Goal: Task Accomplishment & Management: Manage account settings

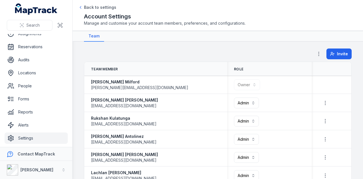
click at [254, 58] on div "Invite" at bounding box center [218, 54] width 268 height 13
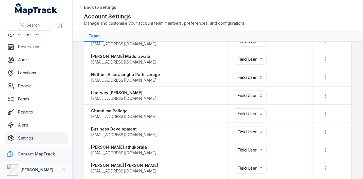
scroll to position [7, 0]
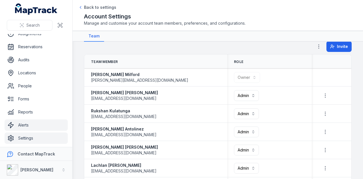
click at [24, 127] on link "Alerts" at bounding box center [36, 124] width 63 height 11
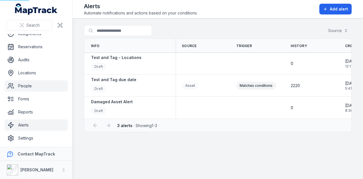
click at [28, 87] on link "People" at bounding box center [36, 85] width 63 height 11
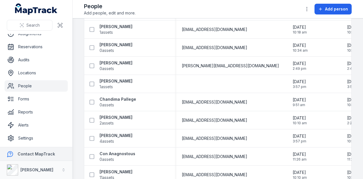
scroll to position [98, 0]
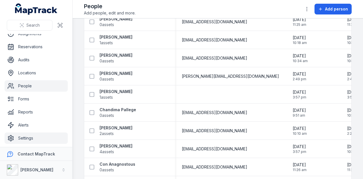
click at [29, 138] on link "Settings" at bounding box center [36, 137] width 63 height 11
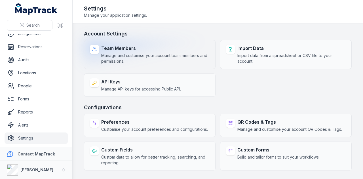
click at [170, 59] on span "Manage and customise your account team members and permissions." at bounding box center [155, 58] width 108 height 11
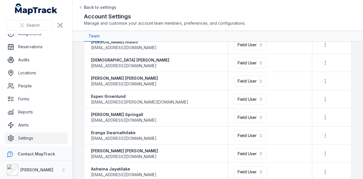
scroll to position [503, 0]
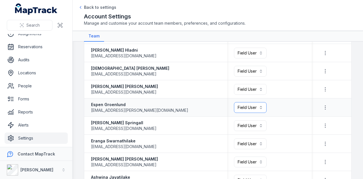
click at [258, 106] on button "Field User ******" at bounding box center [250, 107] width 33 height 11
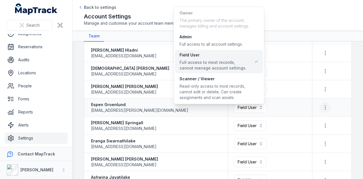
click at [320, 103] on table "**********" at bounding box center [217, 1] width 267 height 884
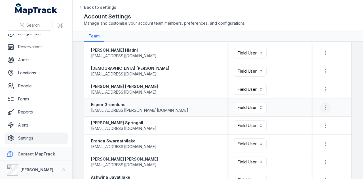
click at [322, 106] on icon "button" at bounding box center [325, 108] width 6 height 6
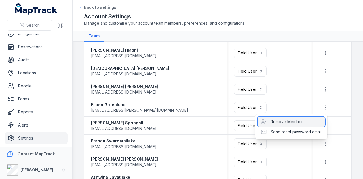
click at [307, 122] on div "Remove Member" at bounding box center [290, 121] width 67 height 10
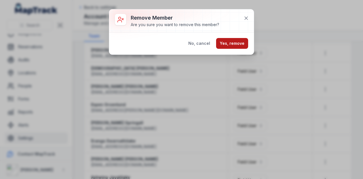
click at [237, 47] on button "Yes, remove" at bounding box center [232, 43] width 32 height 11
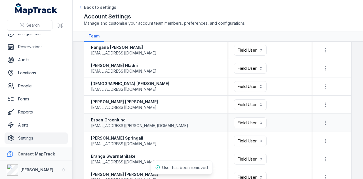
scroll to position [468, 0]
